Goal: Information Seeking & Learning: Learn about a topic

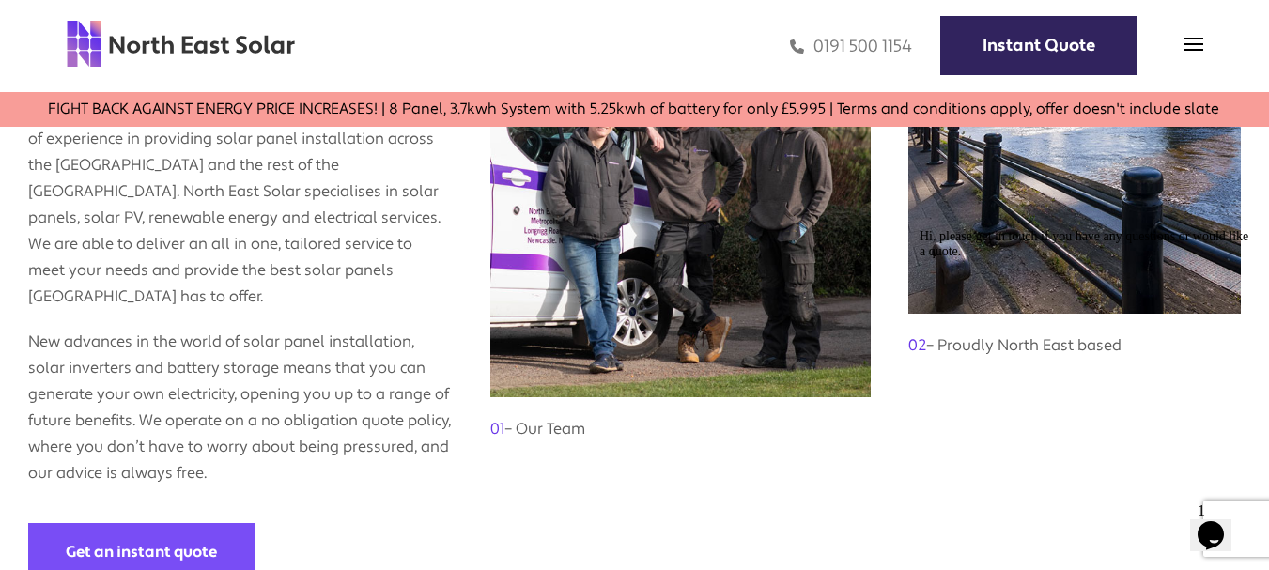
scroll to position [1221, 0]
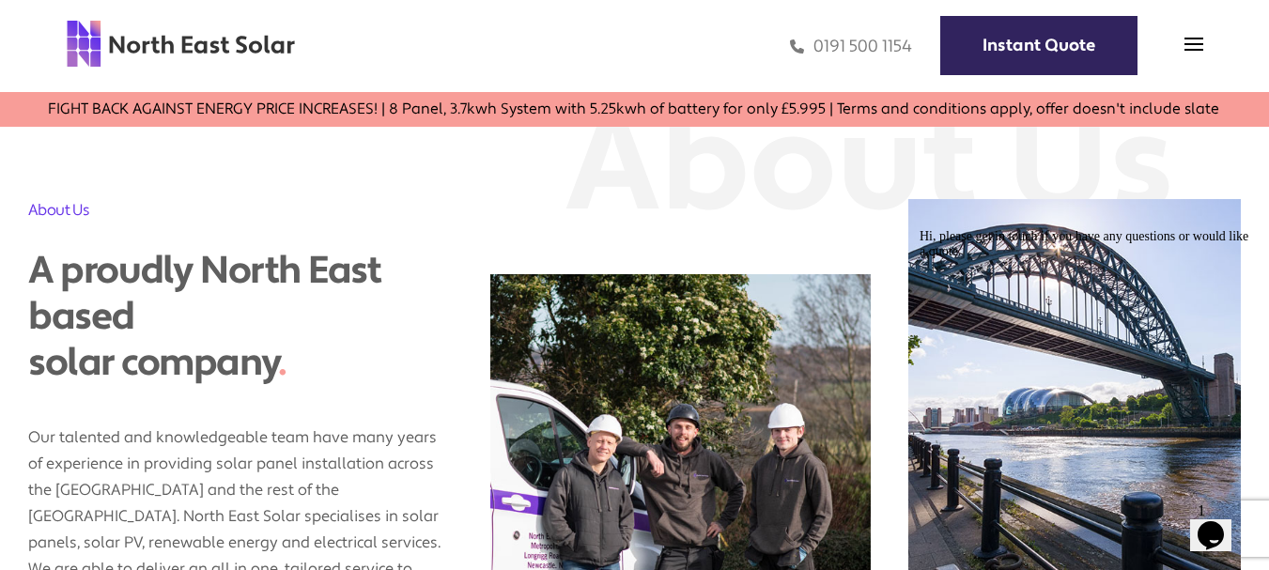
click at [1182, 47] on div "0191 500 1154 Instant Quote" at bounding box center [749, 46] width 907 height 54
click at [1196, 41] on img at bounding box center [1193, 44] width 19 height 19
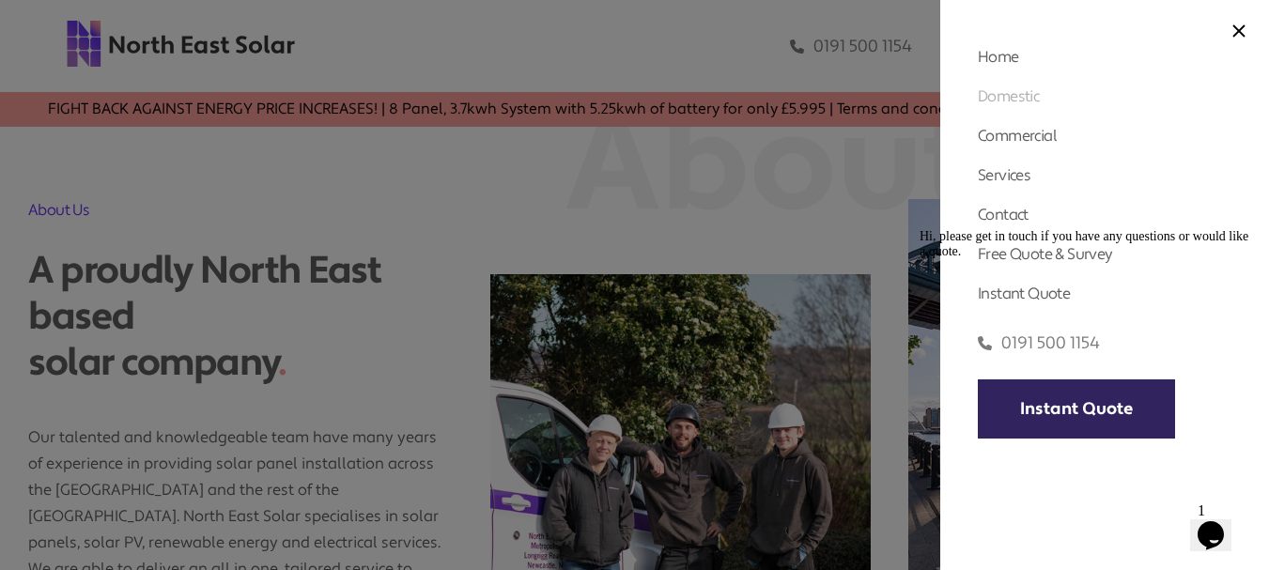
click at [1022, 93] on link "Domestic" at bounding box center [1008, 96] width 61 height 20
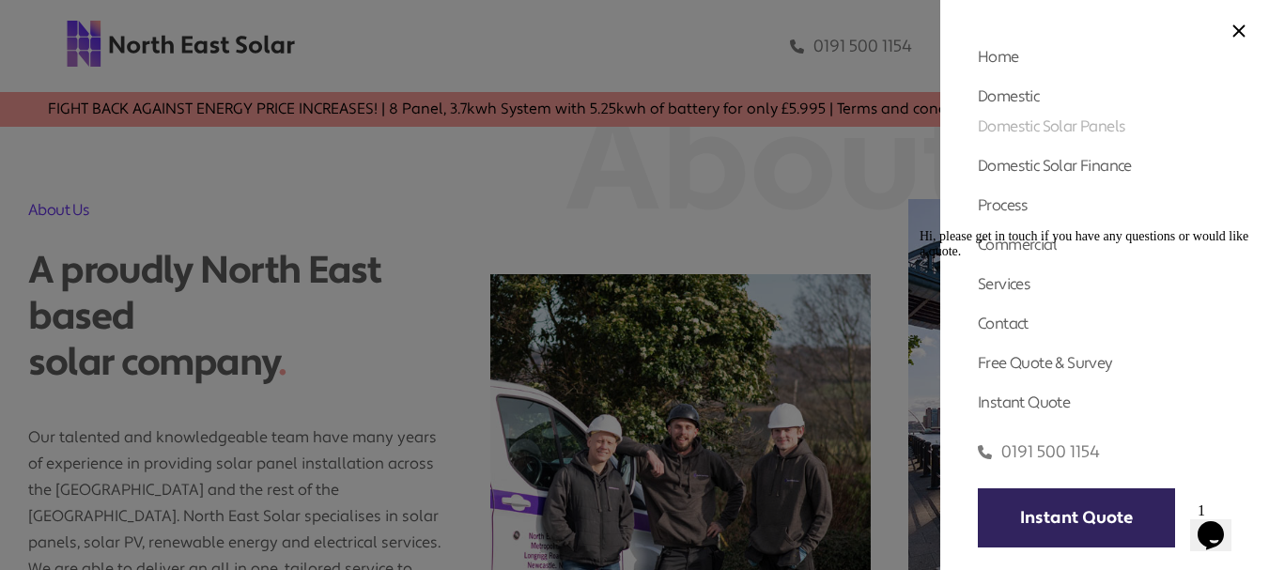
click at [1042, 127] on link "Domestic Solar Panels" at bounding box center [1051, 126] width 147 height 20
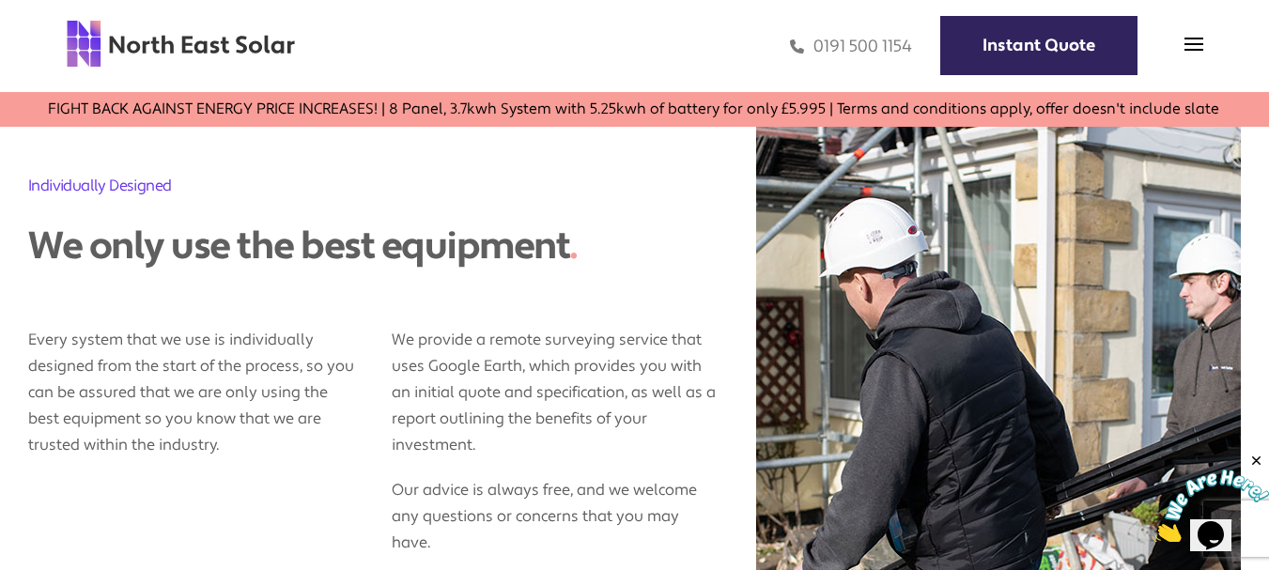
scroll to position [751, 0]
